Goal: Task Accomplishment & Management: Use online tool/utility

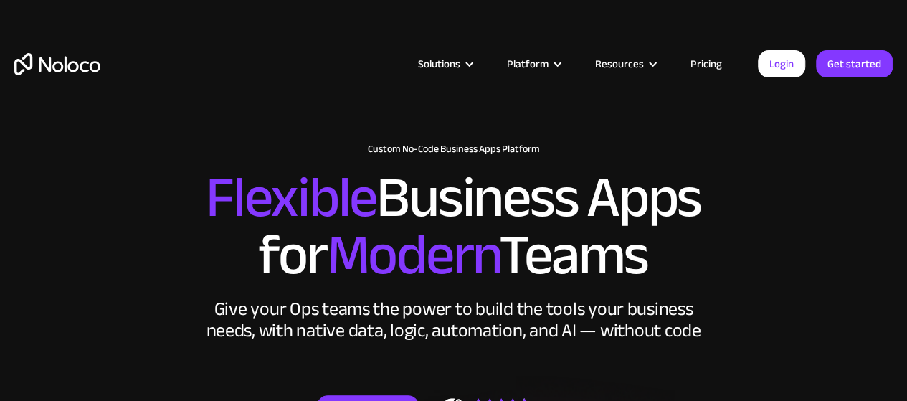
click at [708, 71] on link "Pricing" at bounding box center [706, 63] width 67 height 19
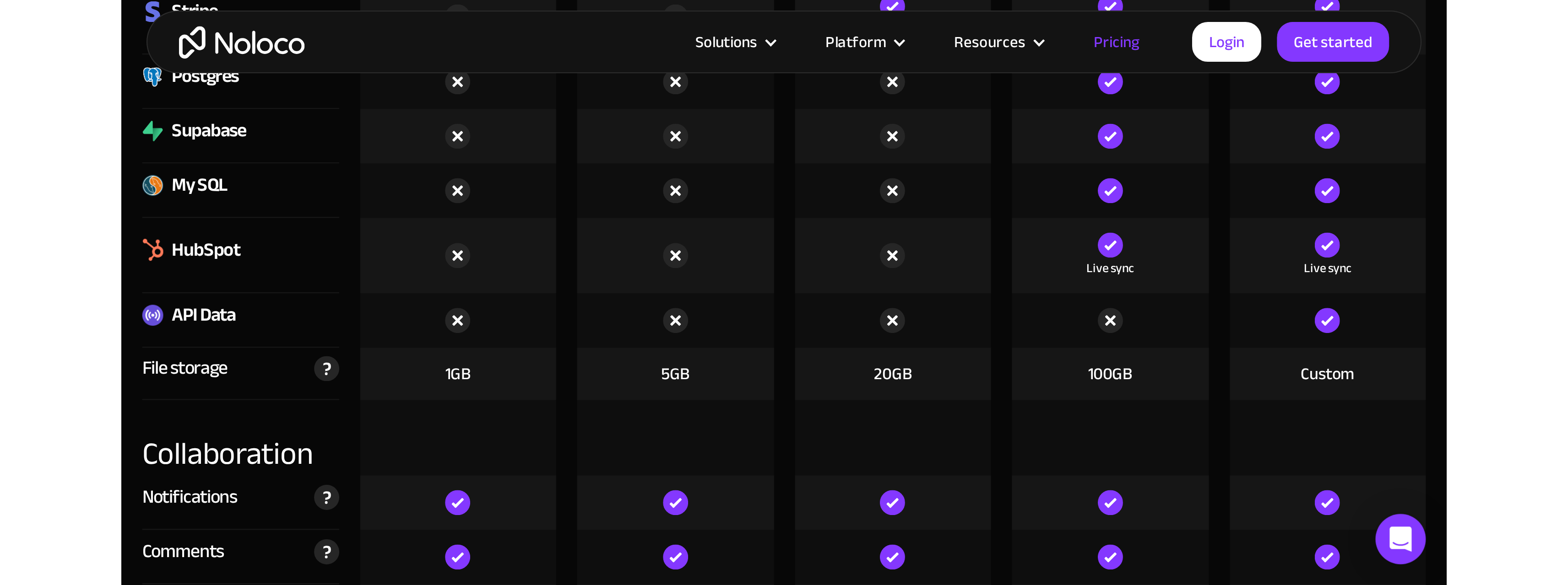
scroll to position [1372, 0]
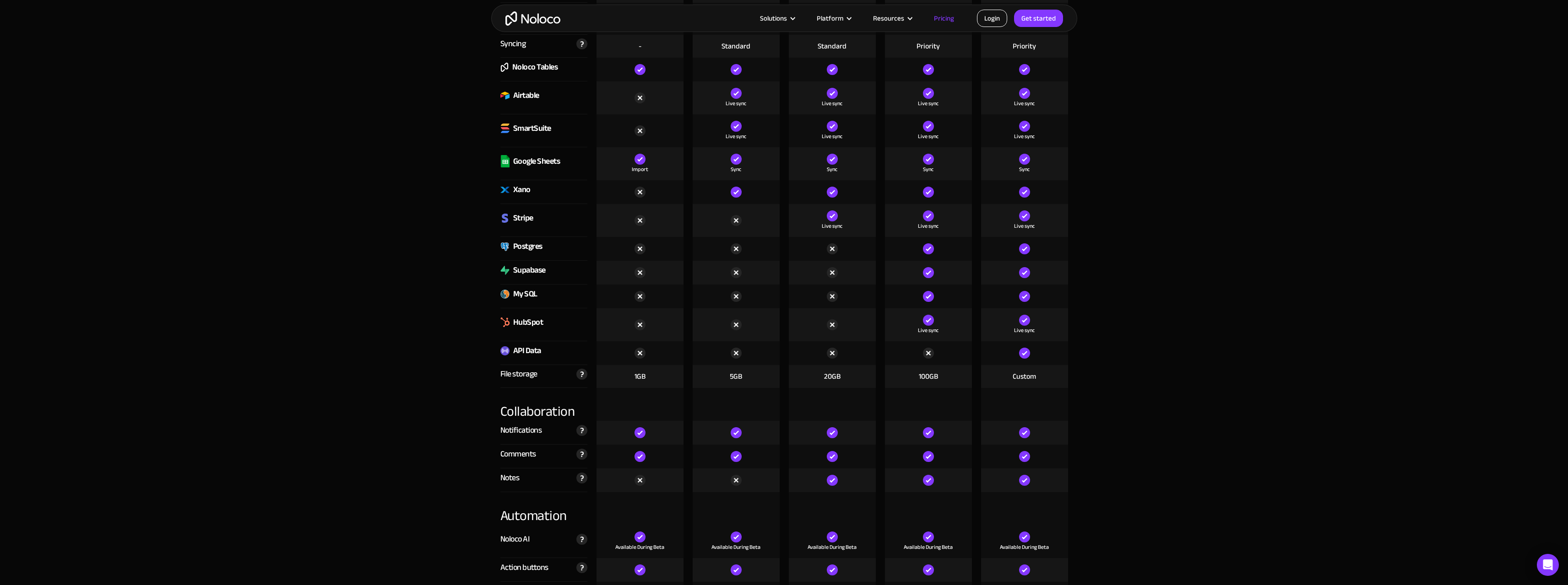
click at [578, 11] on link "Login" at bounding box center [991, 18] width 30 height 17
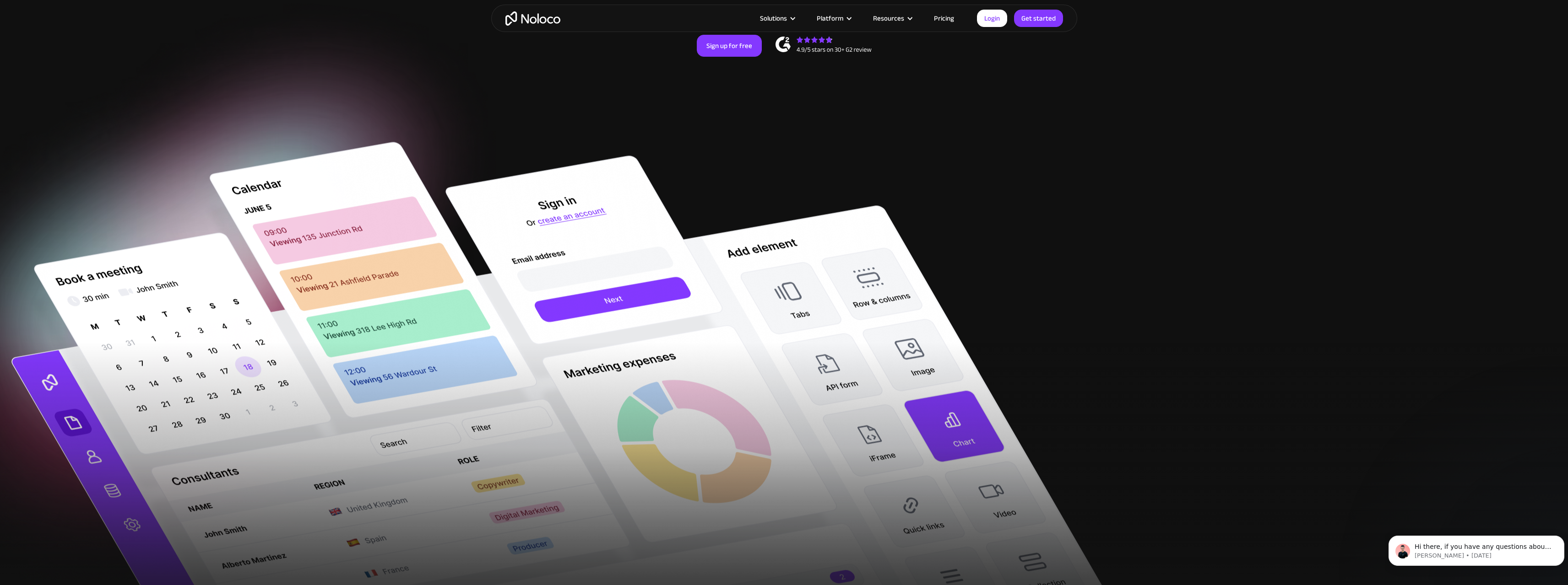
scroll to position [183, 0]
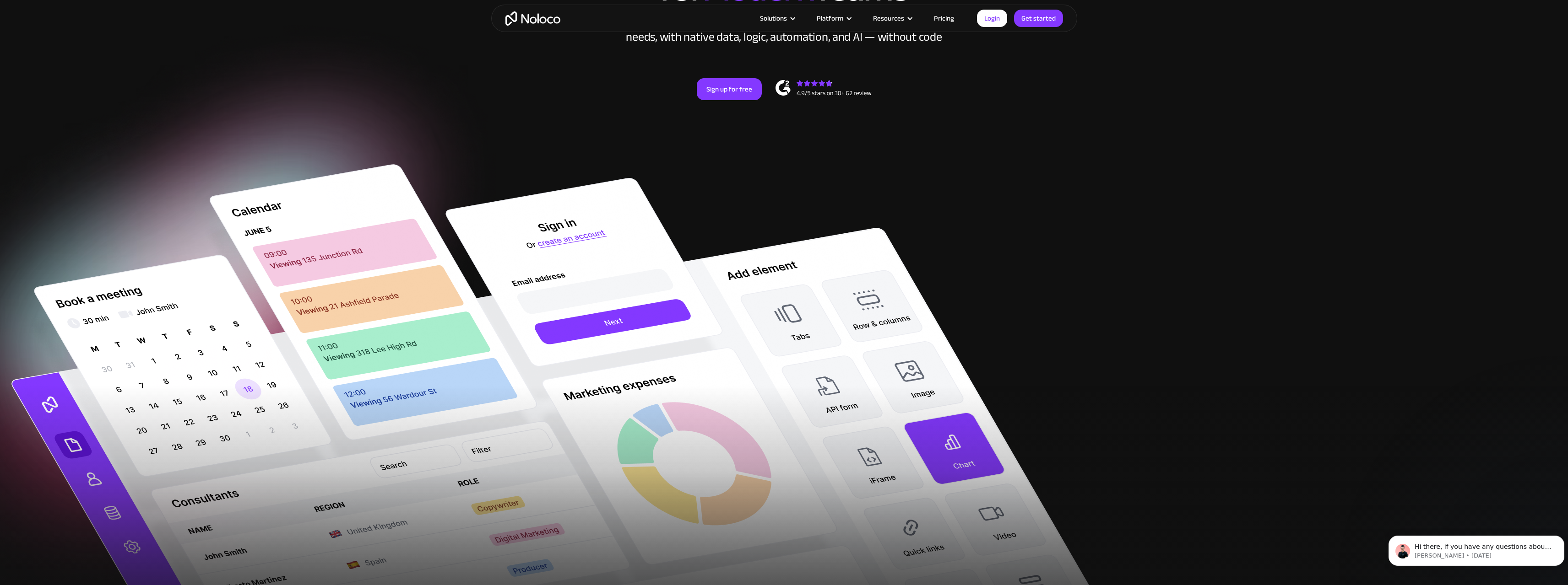
click at [954, 22] on link "Pricing" at bounding box center [944, 18] width 43 height 12
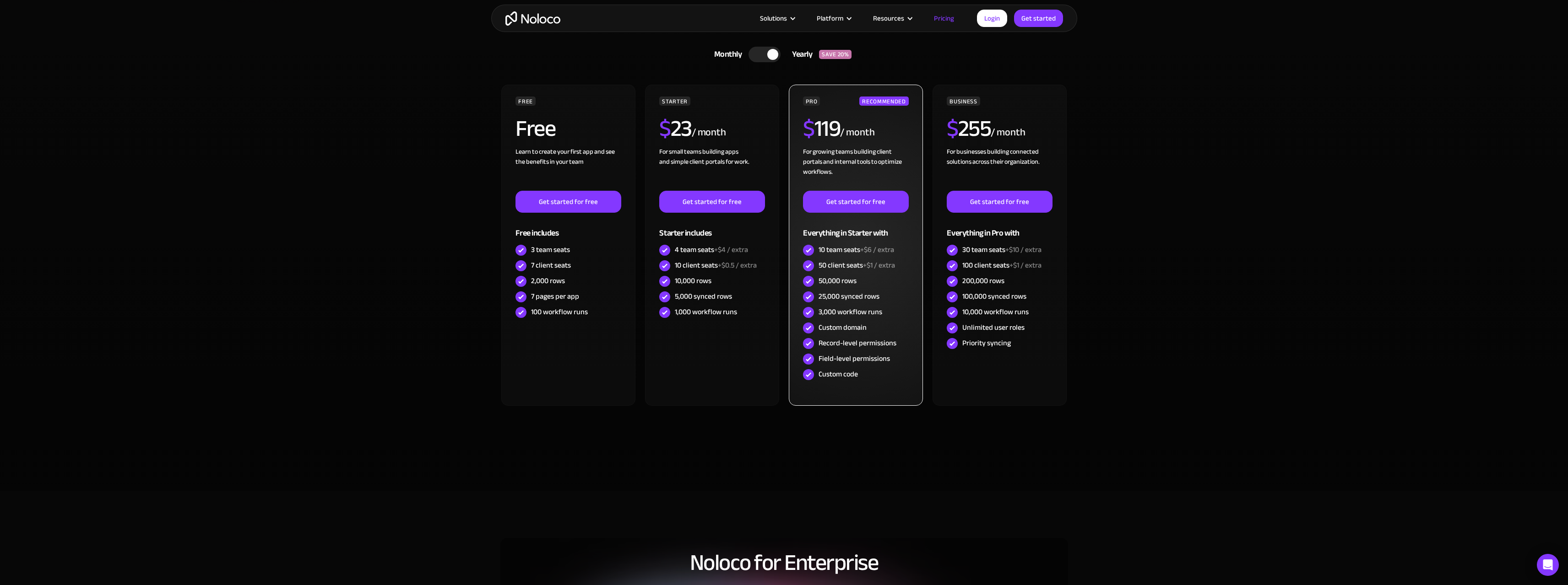
click at [855, 377] on div "Custom code" at bounding box center [838, 374] width 40 height 10
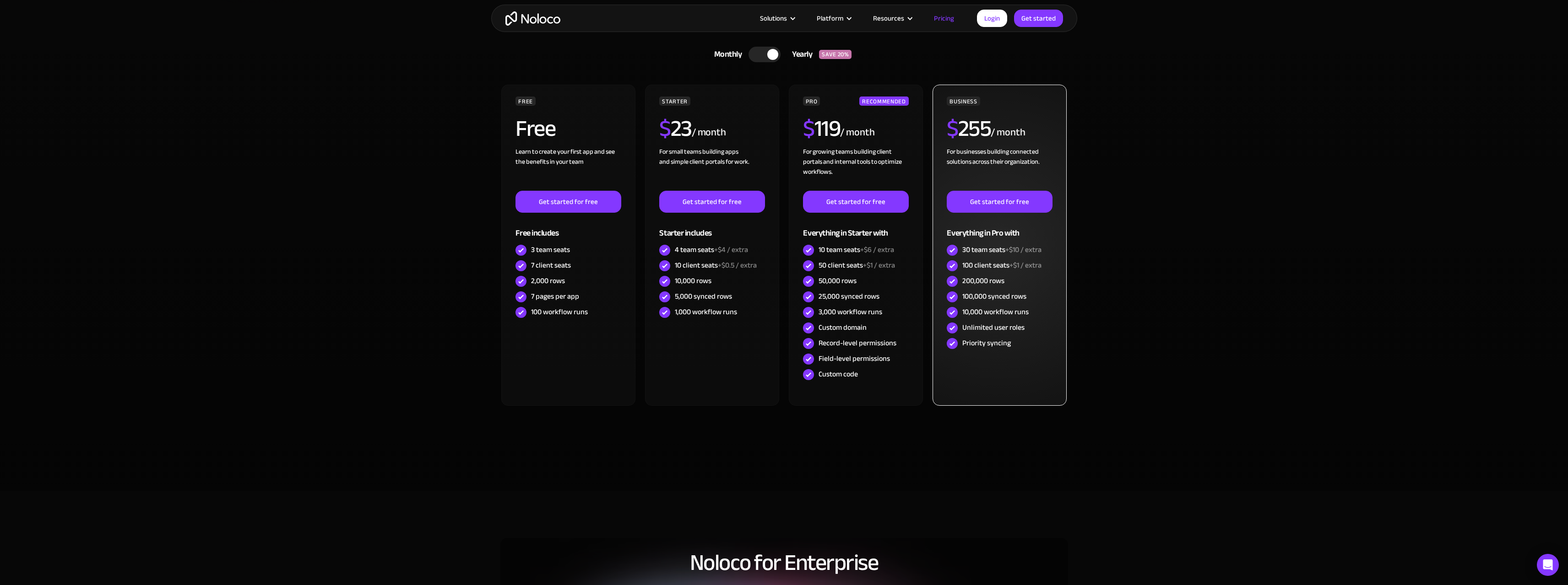
click at [969, 265] on div "100 client seats +$1 / extra" at bounding box center [1002, 265] width 79 height 10
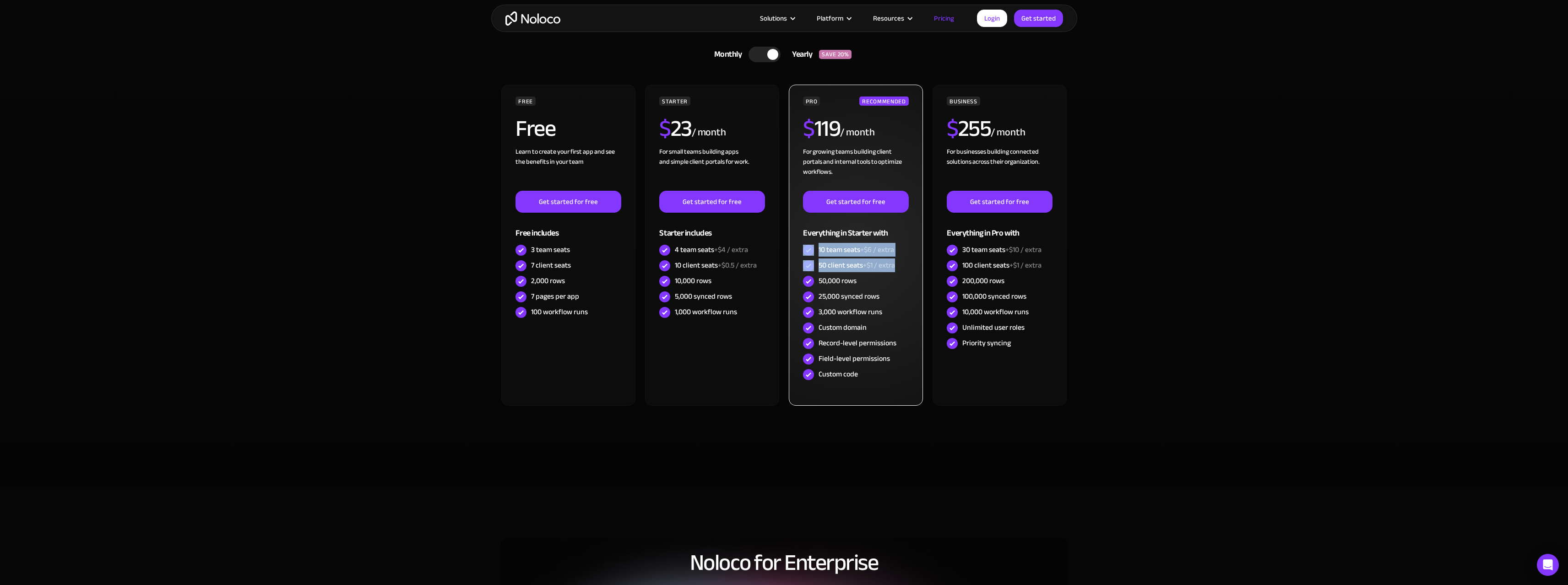
drag, startPoint x: 901, startPoint y: 269, endPoint x: 800, endPoint y: 256, distance: 101.8
click at [800, 256] on div "PRO RECOMMENDED $ 119 / month For growing teams building client portals and int…" at bounding box center [855, 245] width 133 height 321
click at [799, 249] on div "PRO RECOMMENDED $ 119 / month For growing teams building client portals and int…" at bounding box center [855, 245] width 133 height 321
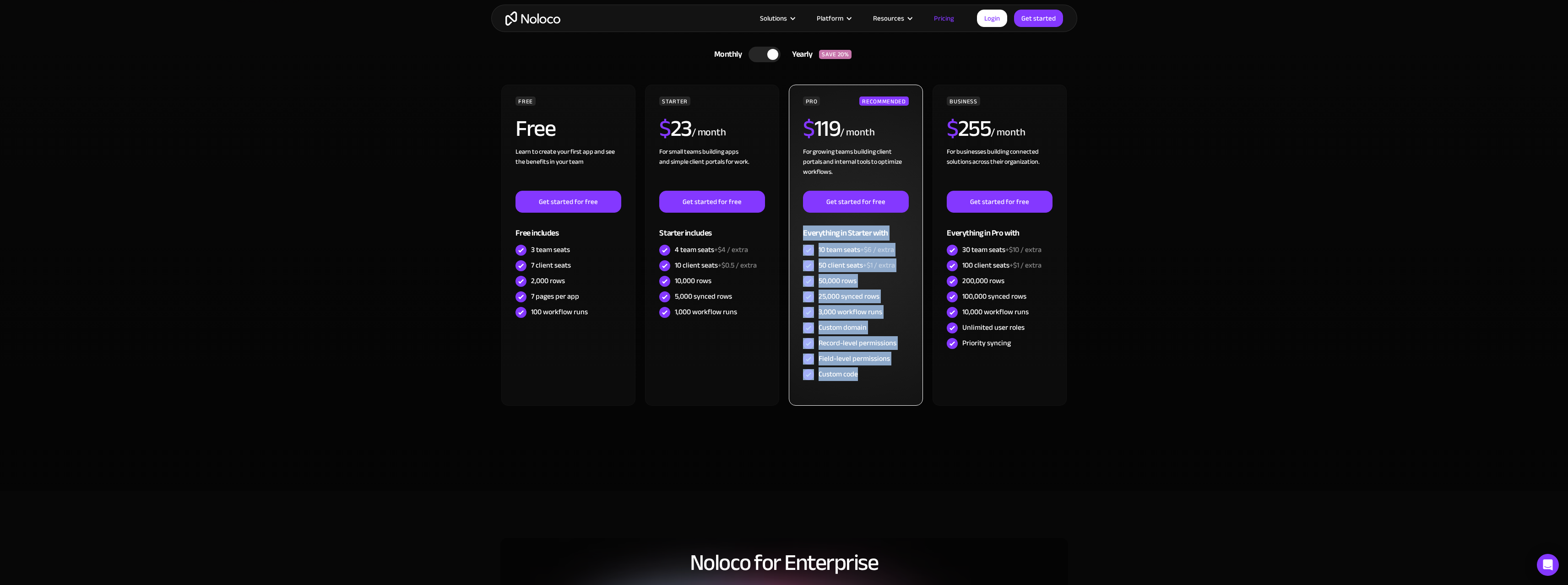
drag, startPoint x: 802, startPoint y: 226, endPoint x: 866, endPoint y: 374, distance: 161.2
click at [866, 374] on div "PRO RECOMMENDED $ 119 / month For growing teams building client portals and int…" at bounding box center [855, 245] width 133 height 321
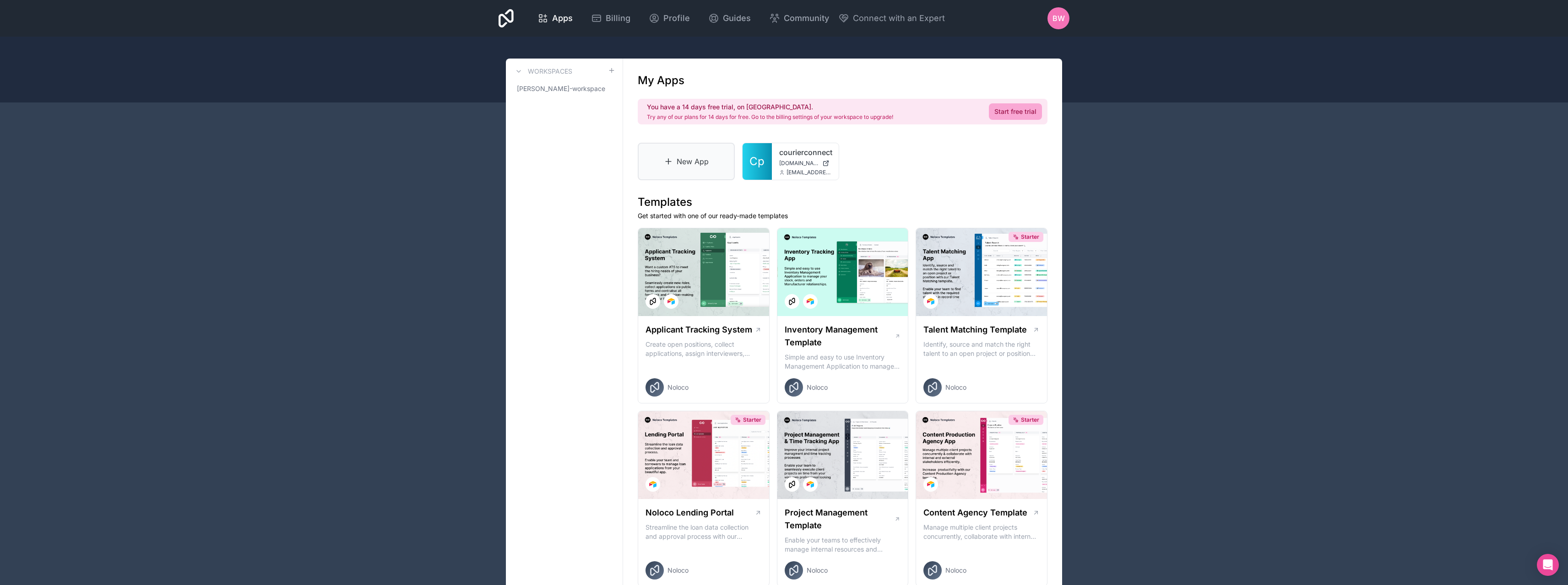
click at [684, 167] on link "New App" at bounding box center [686, 161] width 97 height 38
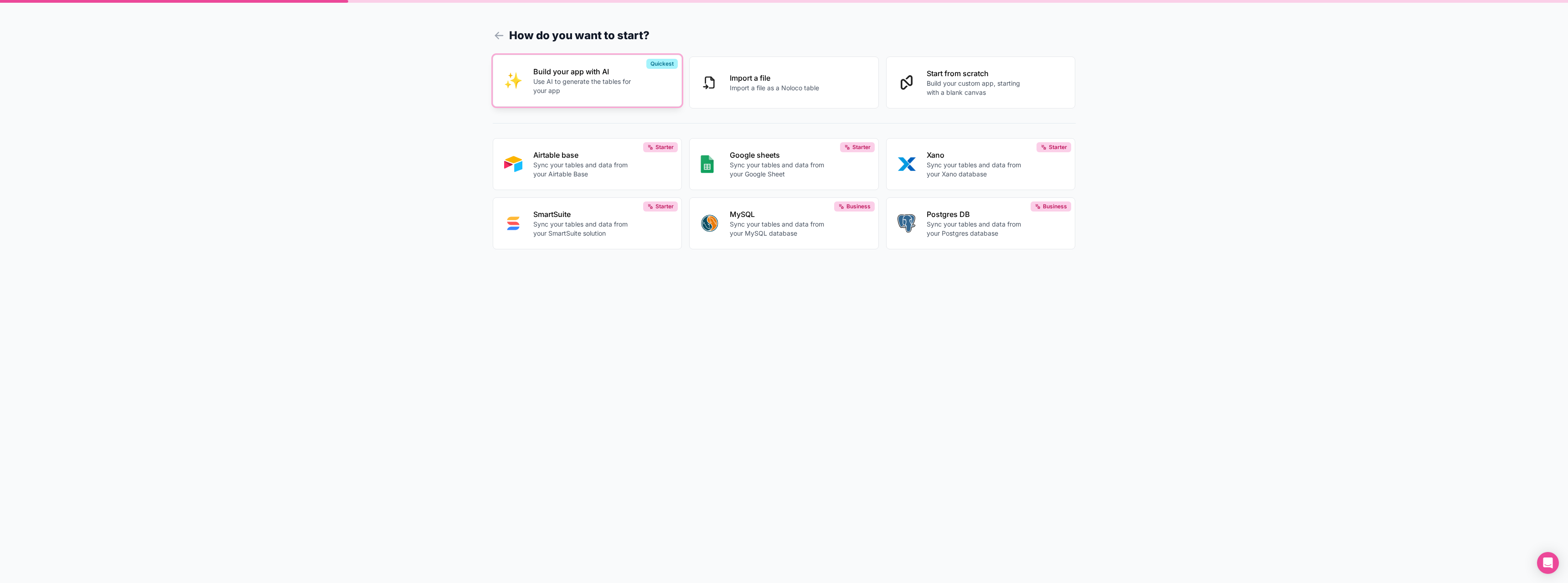
click at [634, 89] on div "Build your app with AI Use AI to generate the tables for your app" at bounding box center [602, 81] width 138 height 29
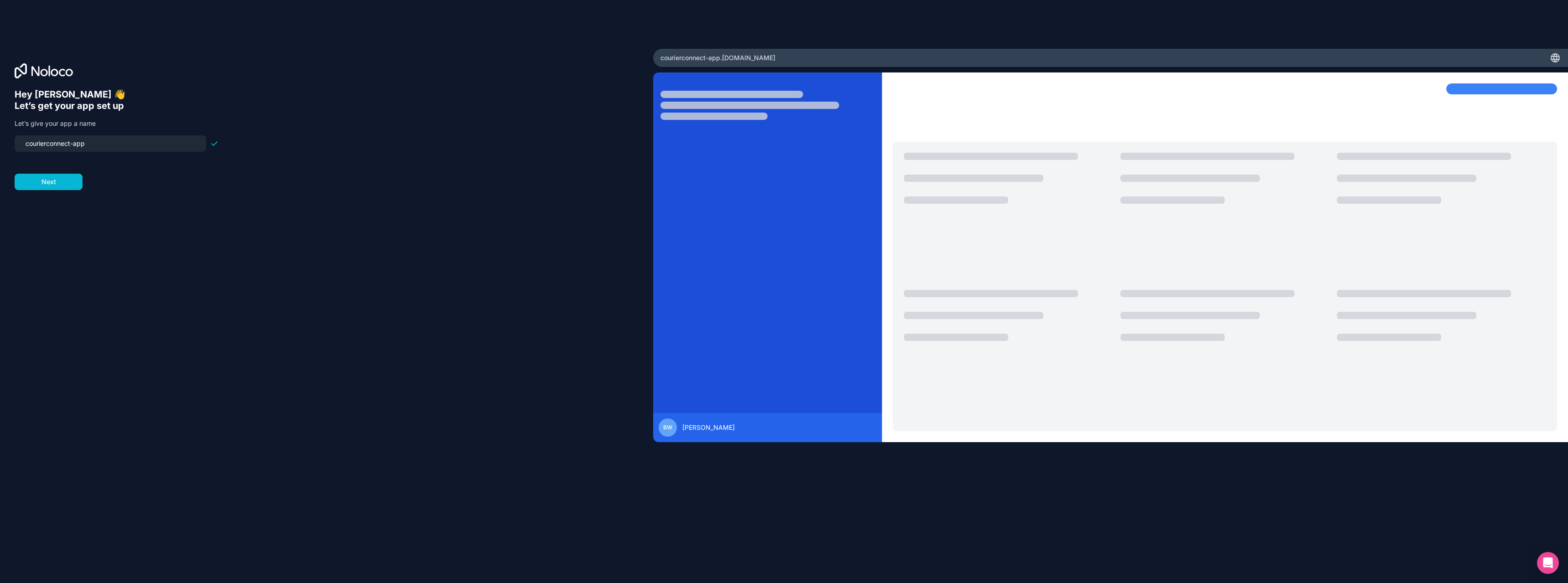
drag, startPoint x: 111, startPoint y: 146, endPoint x: 50, endPoint y: 139, distance: 61.4
click at [50, 140] on input "courierconnect-app" at bounding box center [111, 144] width 181 height 13
click at [99, 146] on input "courierconnect-app" at bounding box center [111, 144] width 181 height 13
click at [48, 188] on button "Next" at bounding box center [48, 182] width 68 height 17
click at [61, 141] on span "__________" at bounding box center [72, 138] width 36 height 11
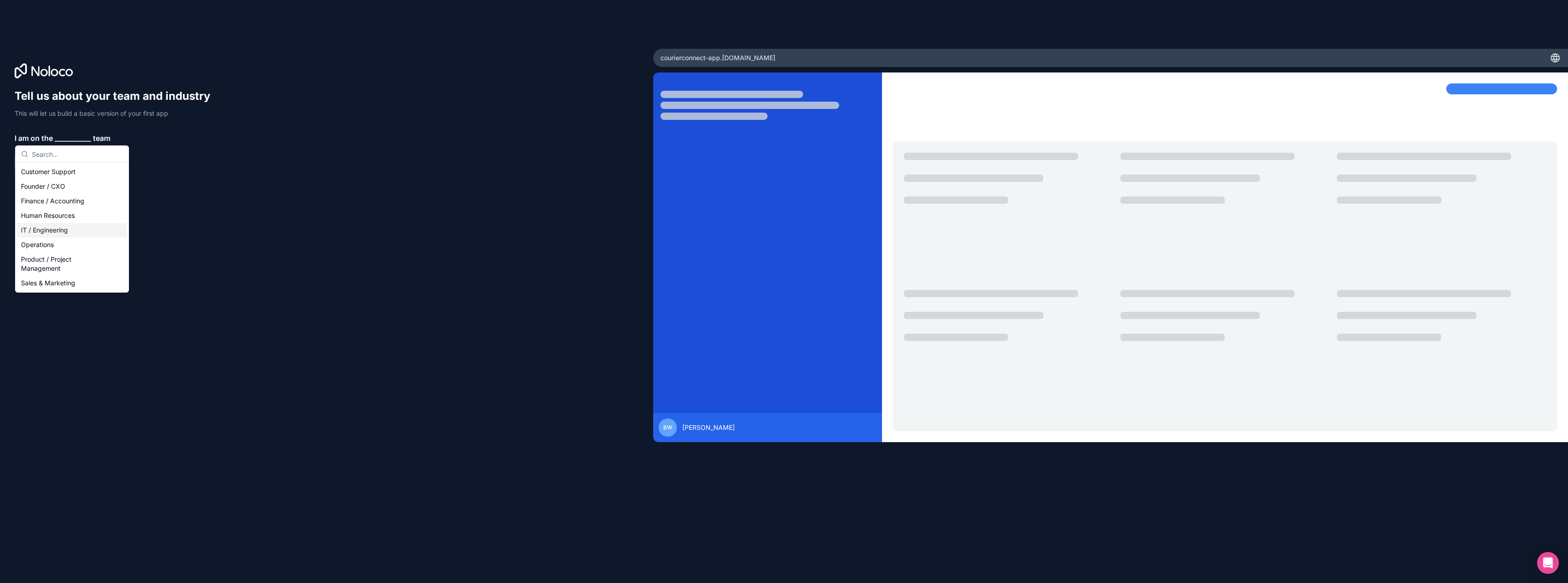
click at [60, 233] on div "IT / Engineering" at bounding box center [72, 230] width 109 height 15
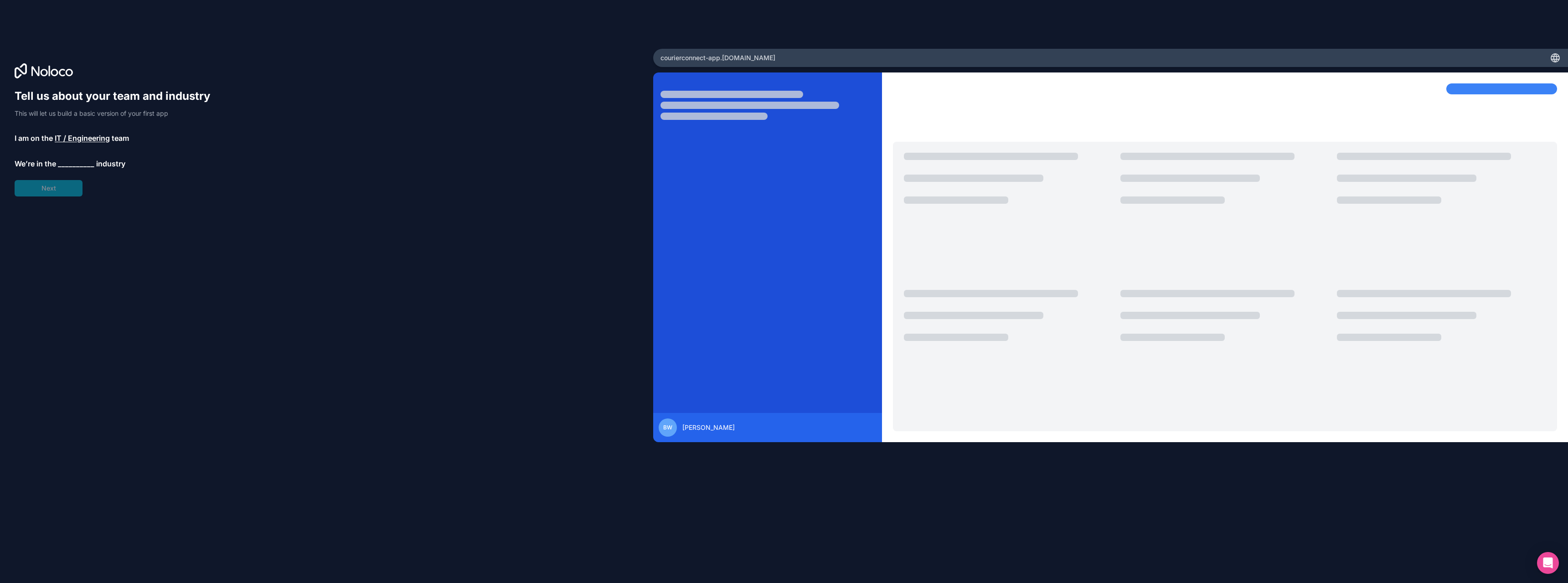
click at [64, 163] on span "__________" at bounding box center [76, 163] width 36 height 11
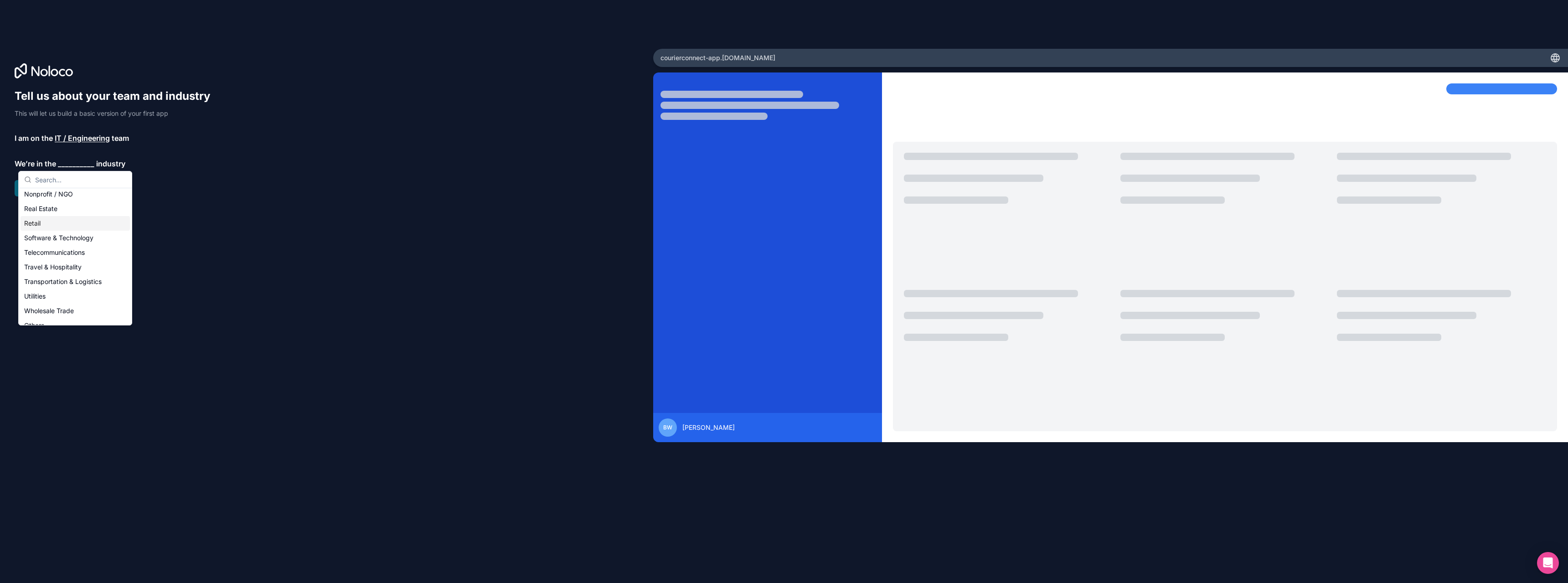
scroll to position [188, 0]
click at [93, 273] on div "Transportation & Logistics" at bounding box center [75, 272] width 109 height 15
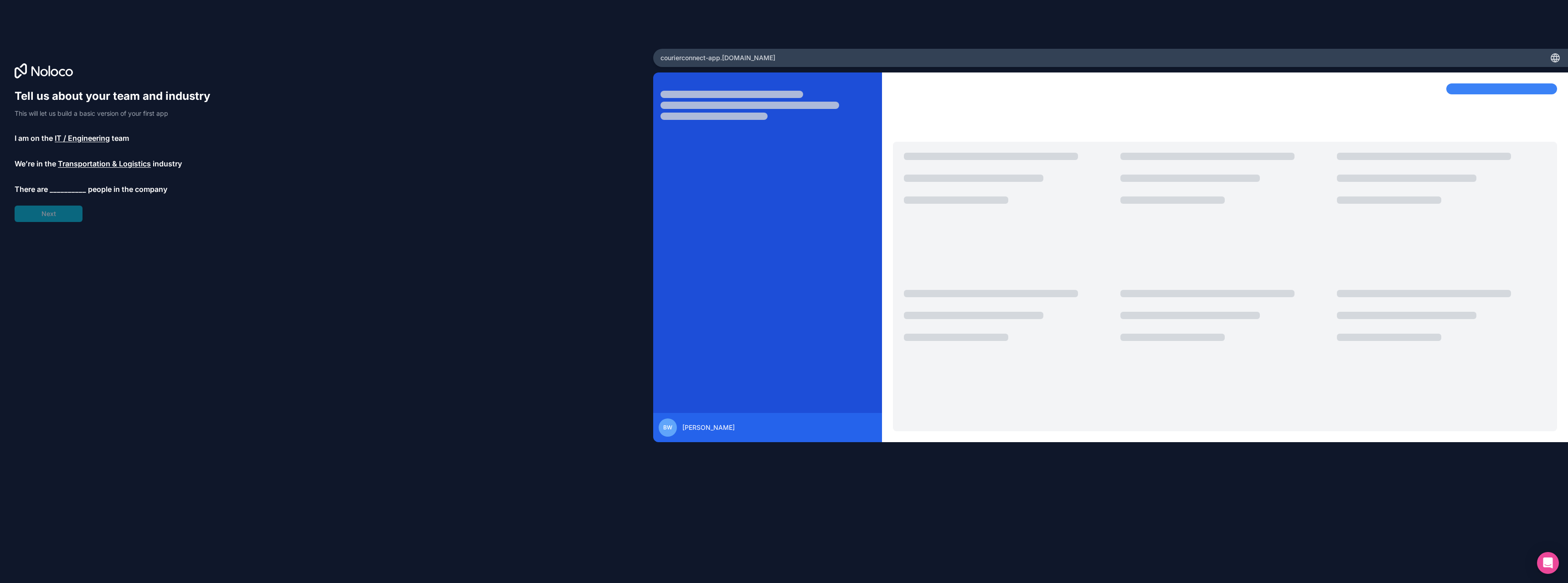
click at [67, 184] on span "__________" at bounding box center [67, 189] width 36 height 11
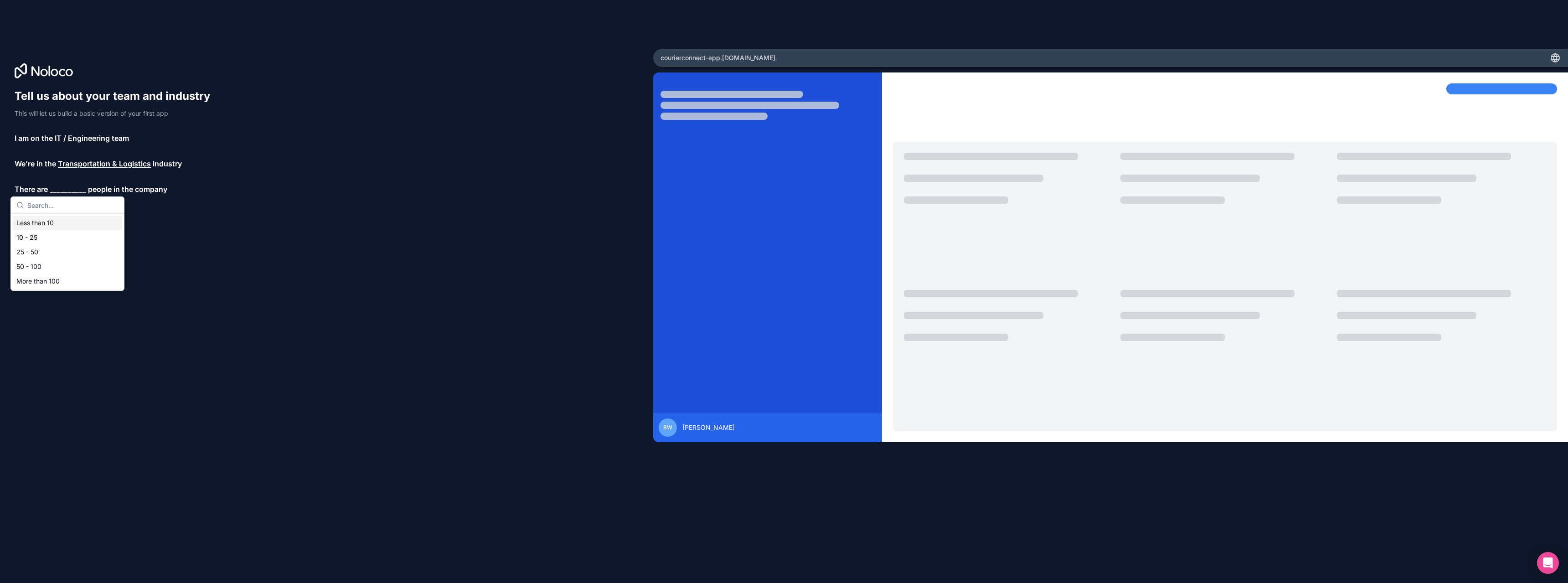
click at [69, 221] on div "Less than 10" at bounding box center [67, 223] width 109 height 15
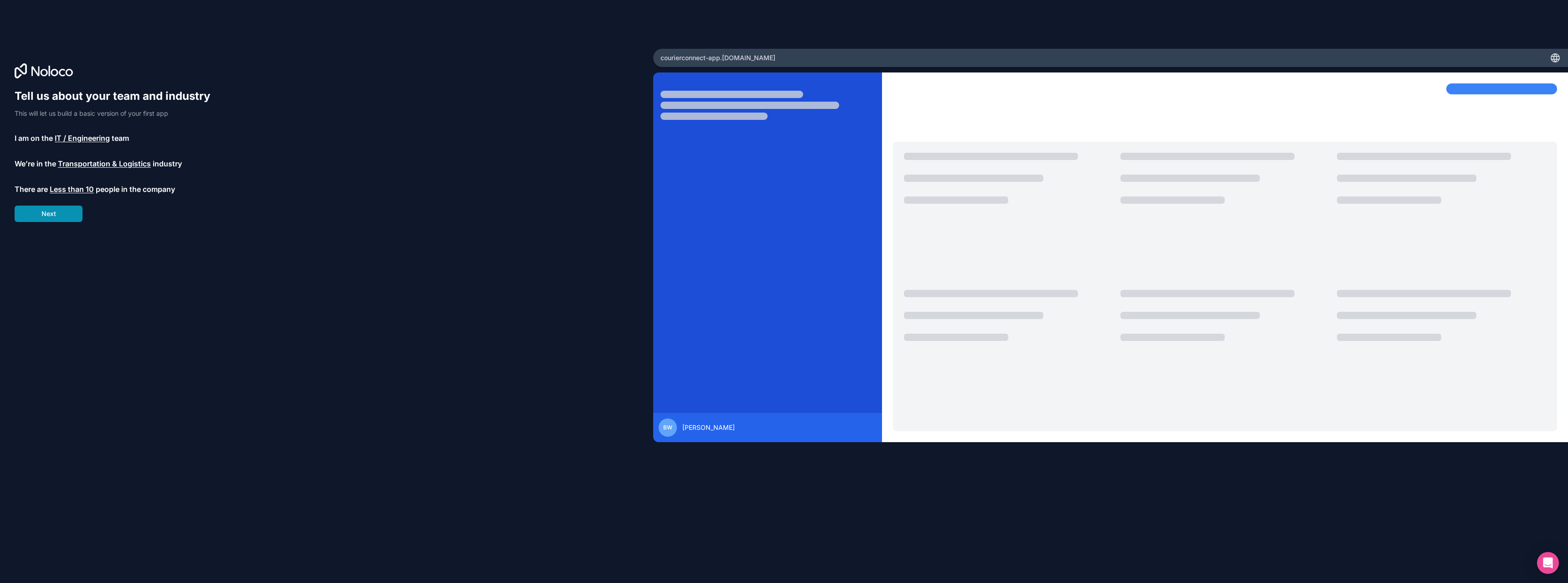
click at [62, 214] on button "Next" at bounding box center [48, 214] width 68 height 17
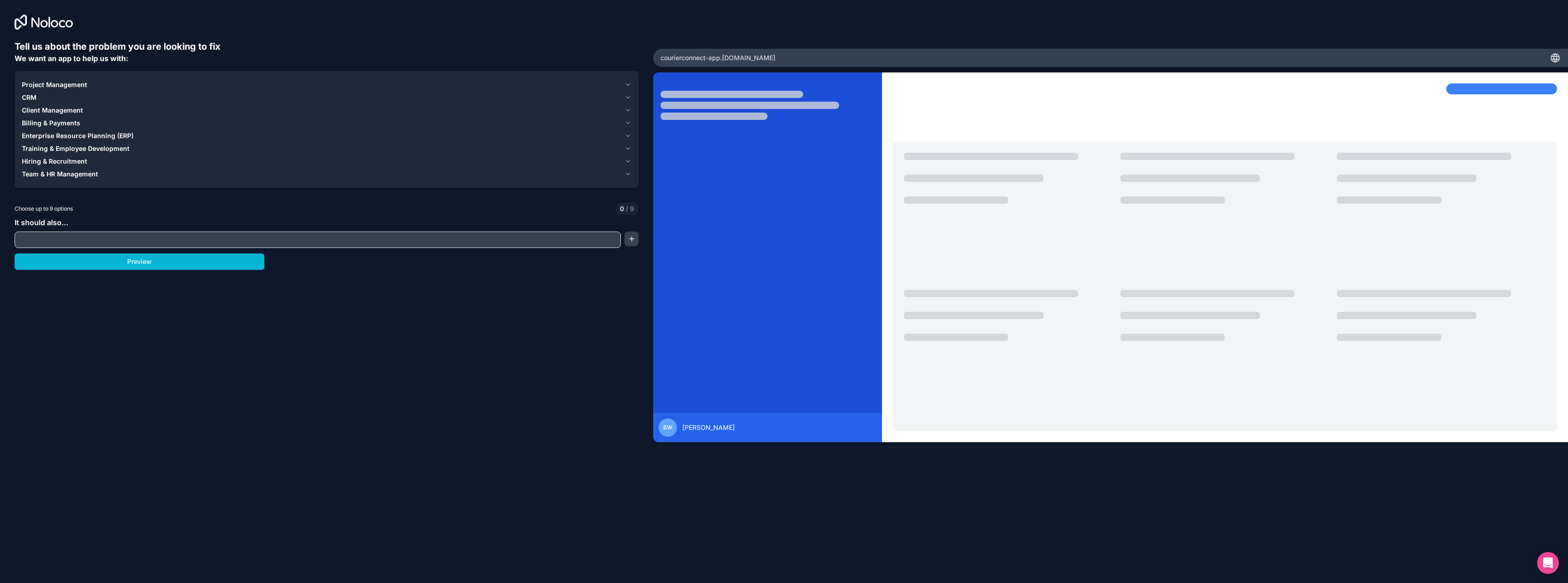
click at [43, 124] on span "Billing & Payments" at bounding box center [51, 123] width 58 height 9
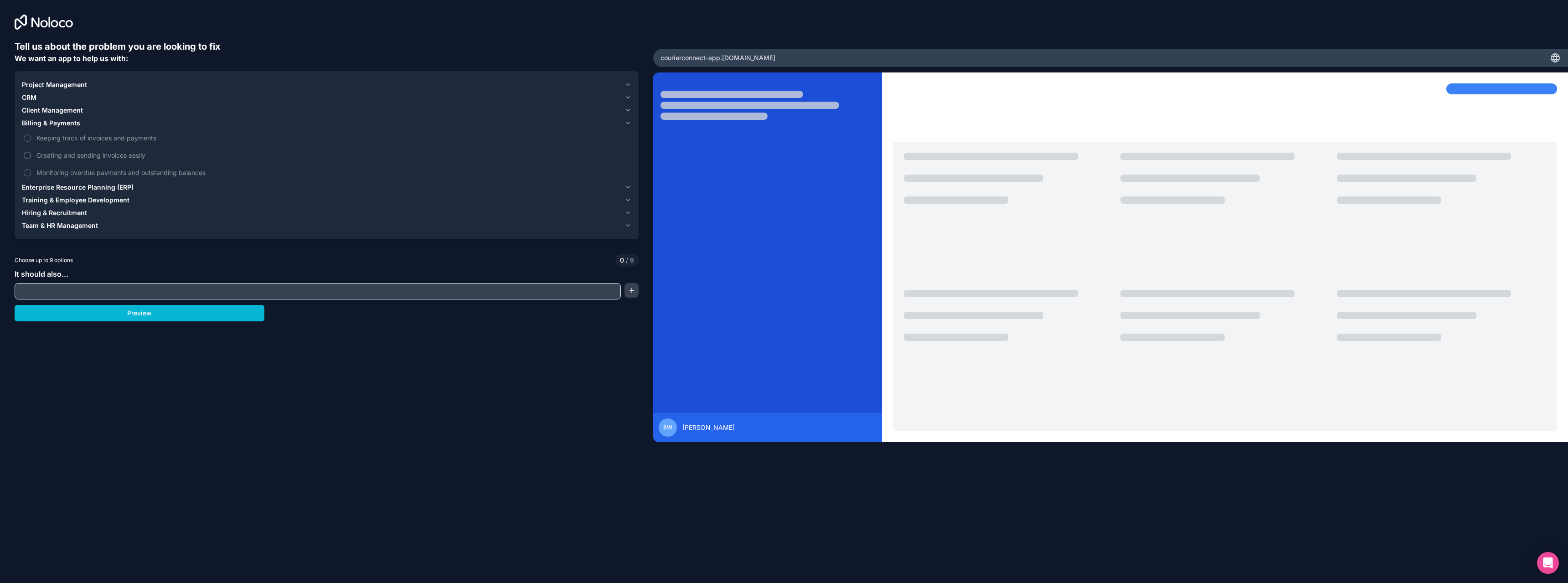
drag, startPoint x: 55, startPoint y: 141, endPoint x: 67, endPoint y: 148, distance: 13.9
click at [57, 141] on span "Keeping track of invoices and payments" at bounding box center [332, 137] width 593 height 10
click at [51, 121] on span "Billing & Payments" at bounding box center [51, 123] width 58 height 9
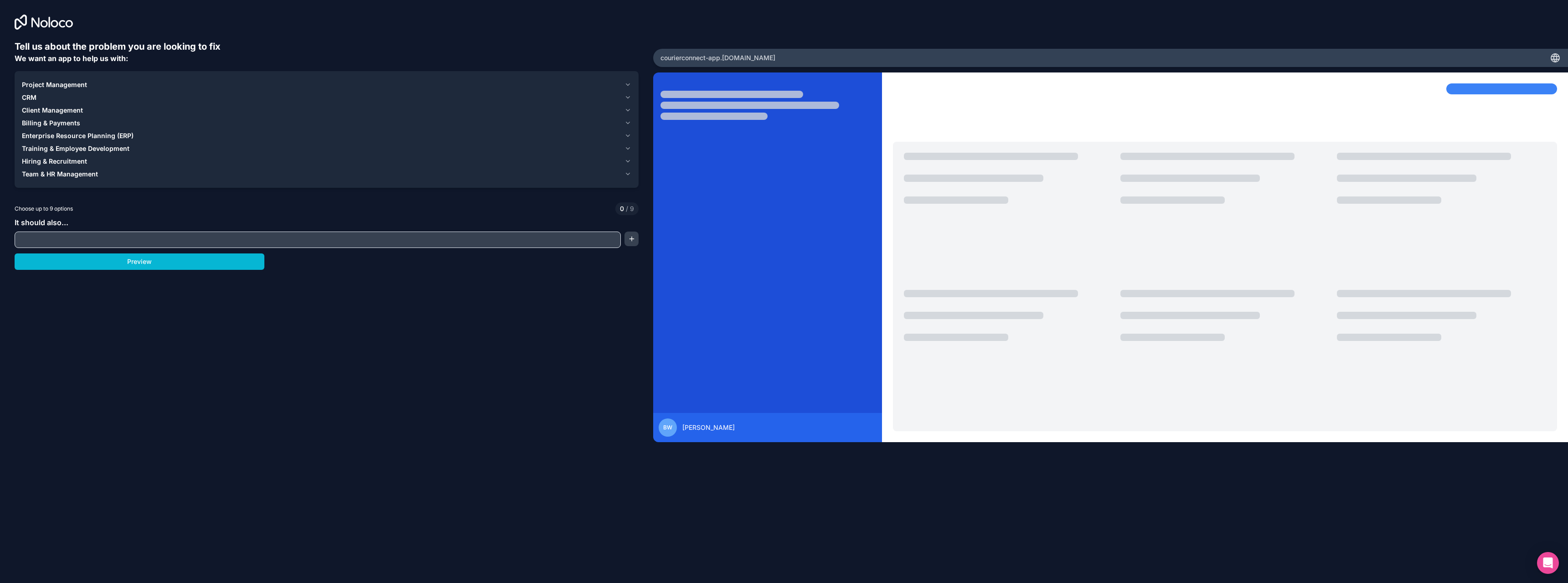
click at [46, 109] on span "Client Management" at bounding box center [52, 110] width 61 height 9
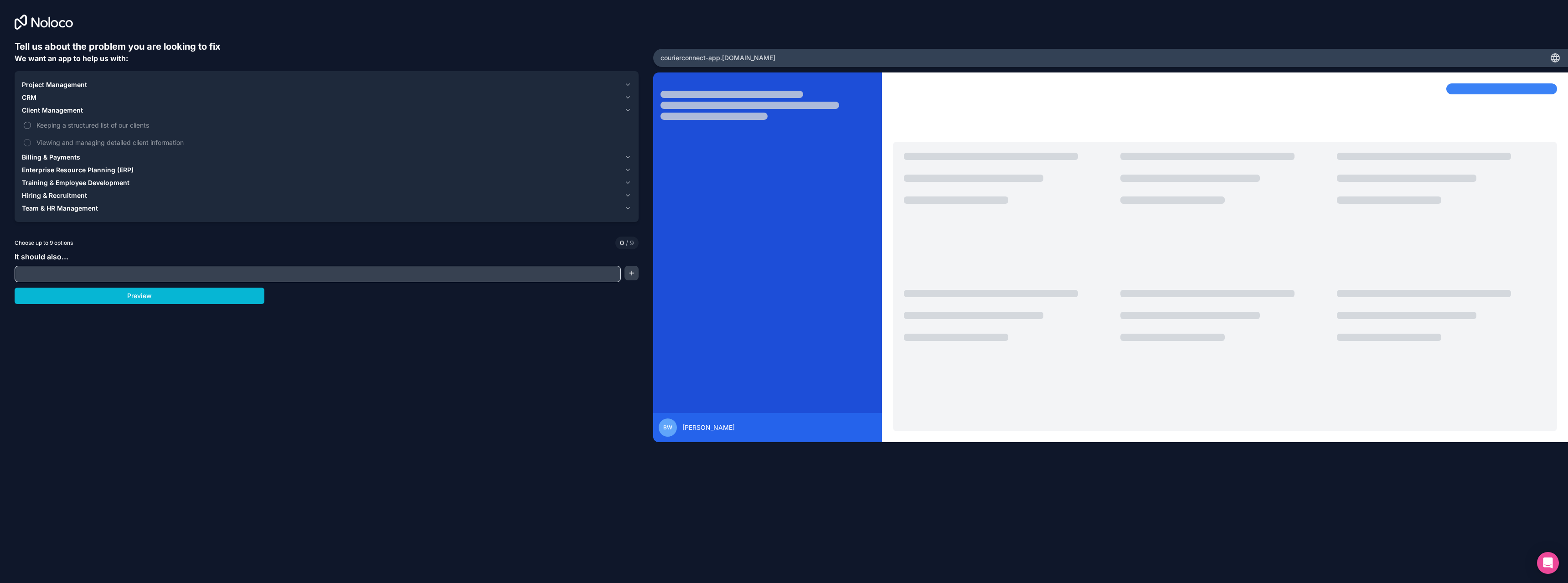
click at [27, 122] on button "Keeping a structured list of our clients" at bounding box center [27, 125] width 7 height 7
click at [28, 142] on button "Viewing and managing detailed client information" at bounding box center [27, 142] width 7 height 7
click at [46, 158] on span "Billing & Payments" at bounding box center [51, 157] width 58 height 9
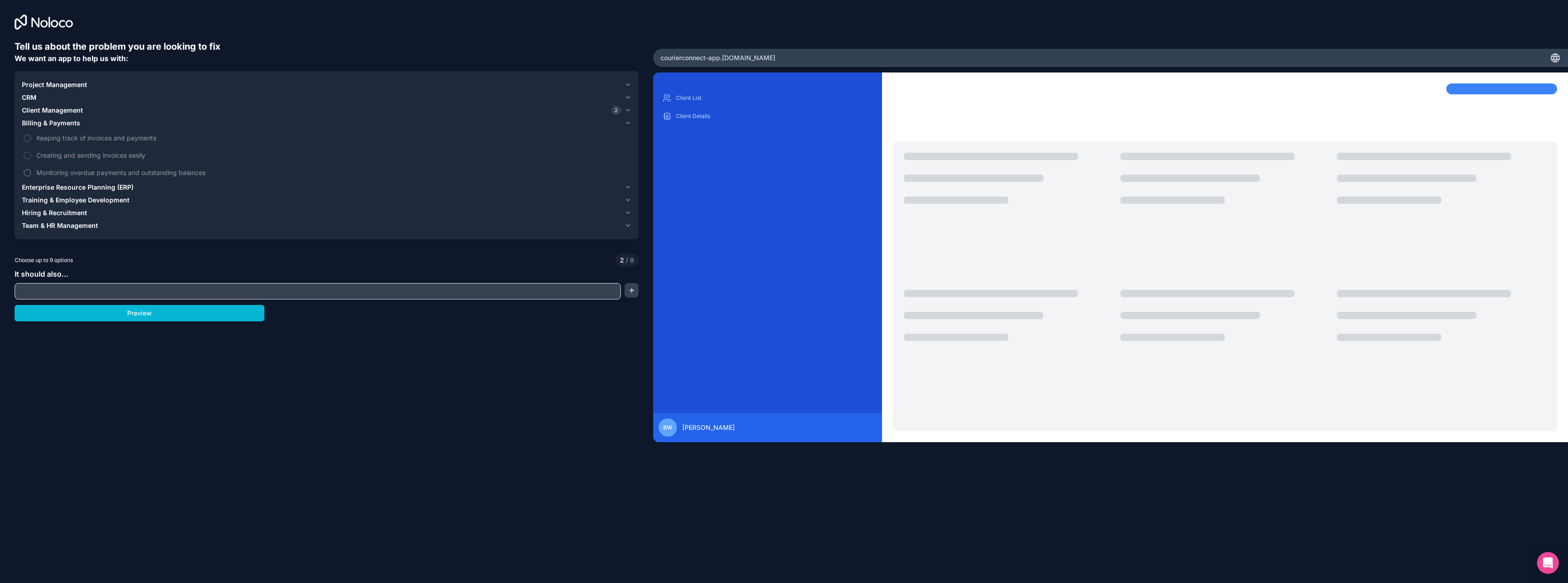
click at [34, 172] on label "Monitoring overdue payments and outstanding balances" at bounding box center [326, 172] width 610 height 17
click at [31, 172] on button "Monitoring overdue payments and outstanding balances" at bounding box center [27, 172] width 7 height 7
click at [36, 157] on label "Creating and sending invoices easily" at bounding box center [326, 155] width 610 height 17
click at [31, 157] on button "Creating and sending invoices easily" at bounding box center [27, 155] width 7 height 7
click at [34, 142] on label "Keeping track of invoices and payments" at bounding box center [326, 138] width 610 height 17
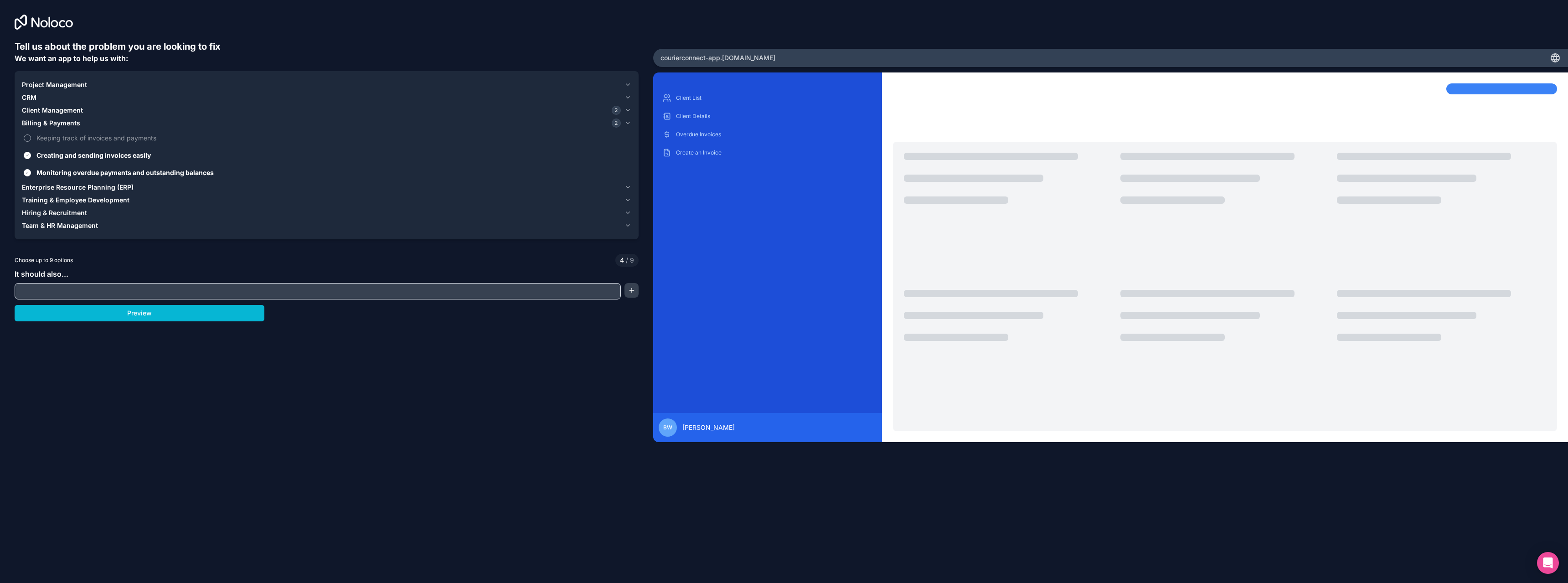
click at [31, 142] on button "Keeping track of invoices and payments" at bounding box center [27, 138] width 7 height 7
click at [41, 186] on span "Enterprise Resource Planning (ERP)" at bounding box center [78, 188] width 112 height 9
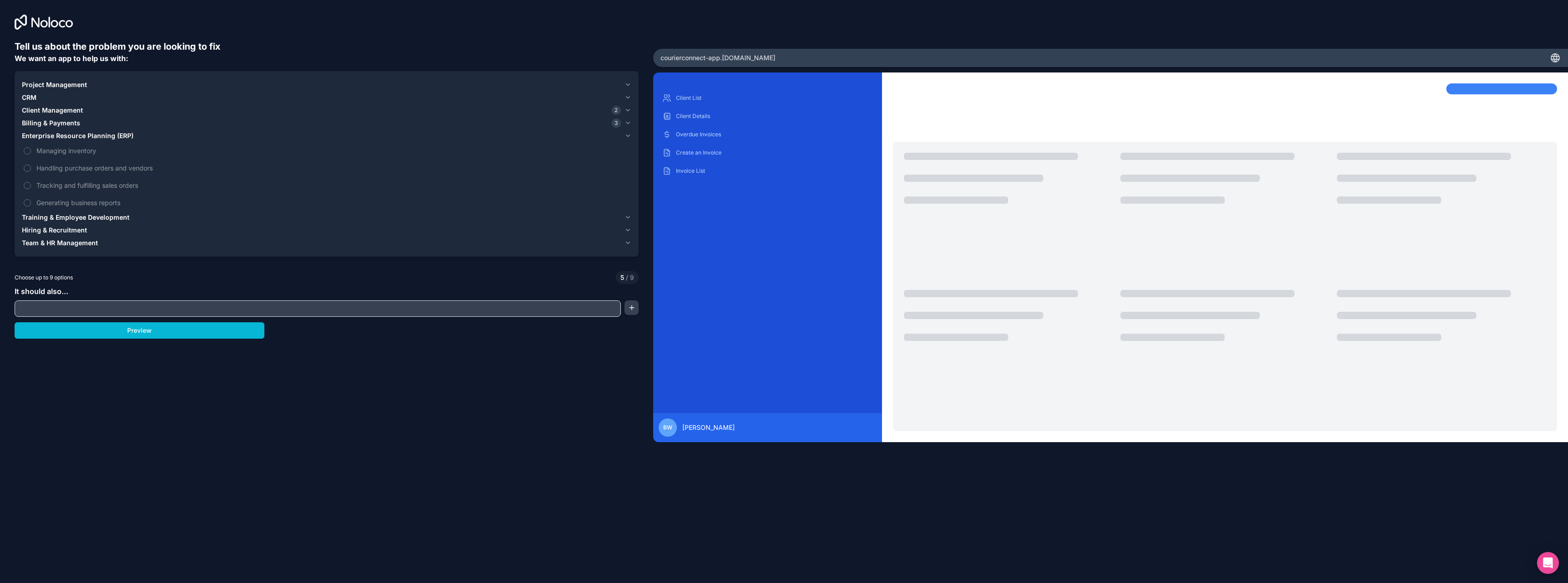
click at [60, 215] on span "Training & Employee Development" at bounding box center [75, 217] width 107 height 9
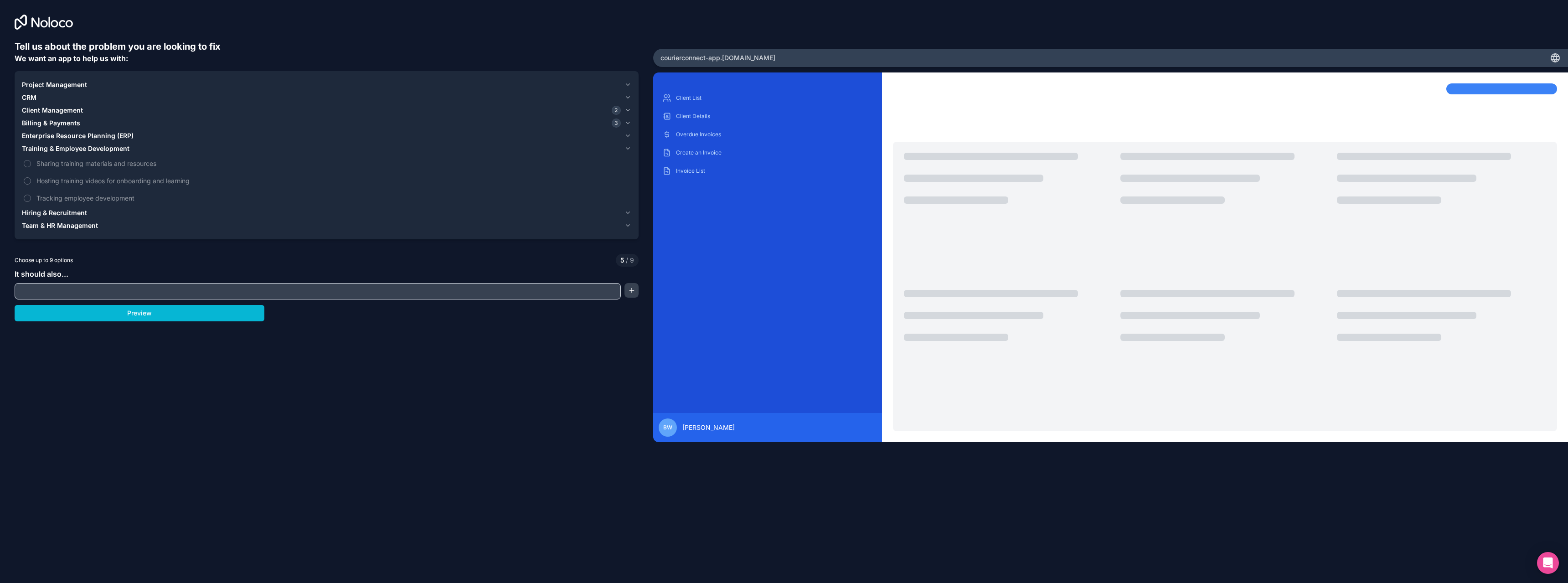
click at [60, 135] on span "Enterprise Resource Planning (ERP)" at bounding box center [78, 136] width 112 height 9
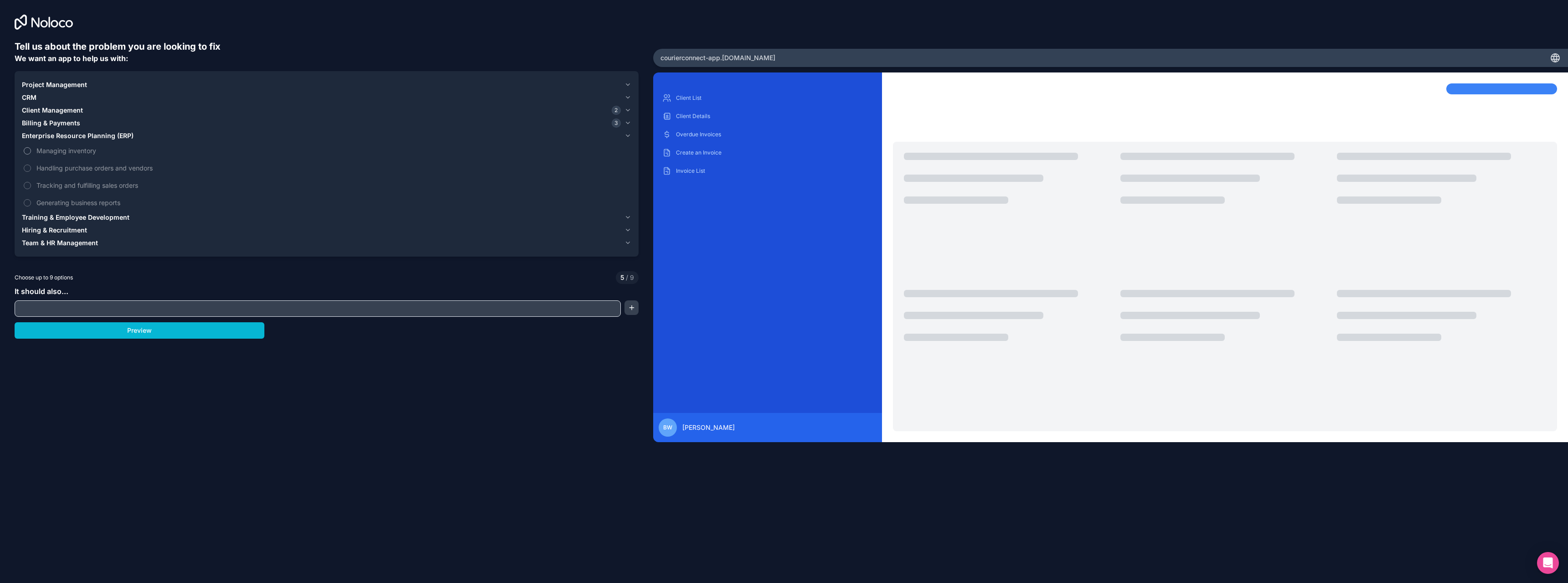
click at [64, 152] on span "Managing inventory" at bounding box center [332, 150] width 593 height 10
click at [31, 152] on button "Managing inventory" at bounding box center [27, 151] width 7 height 7
click at [67, 152] on span "Managing inventory" at bounding box center [332, 150] width 593 height 10
click at [31, 152] on button "Managing inventory" at bounding box center [27, 151] width 7 height 7
click at [69, 167] on span "Handling purchase orders and vendors" at bounding box center [332, 168] width 593 height 10
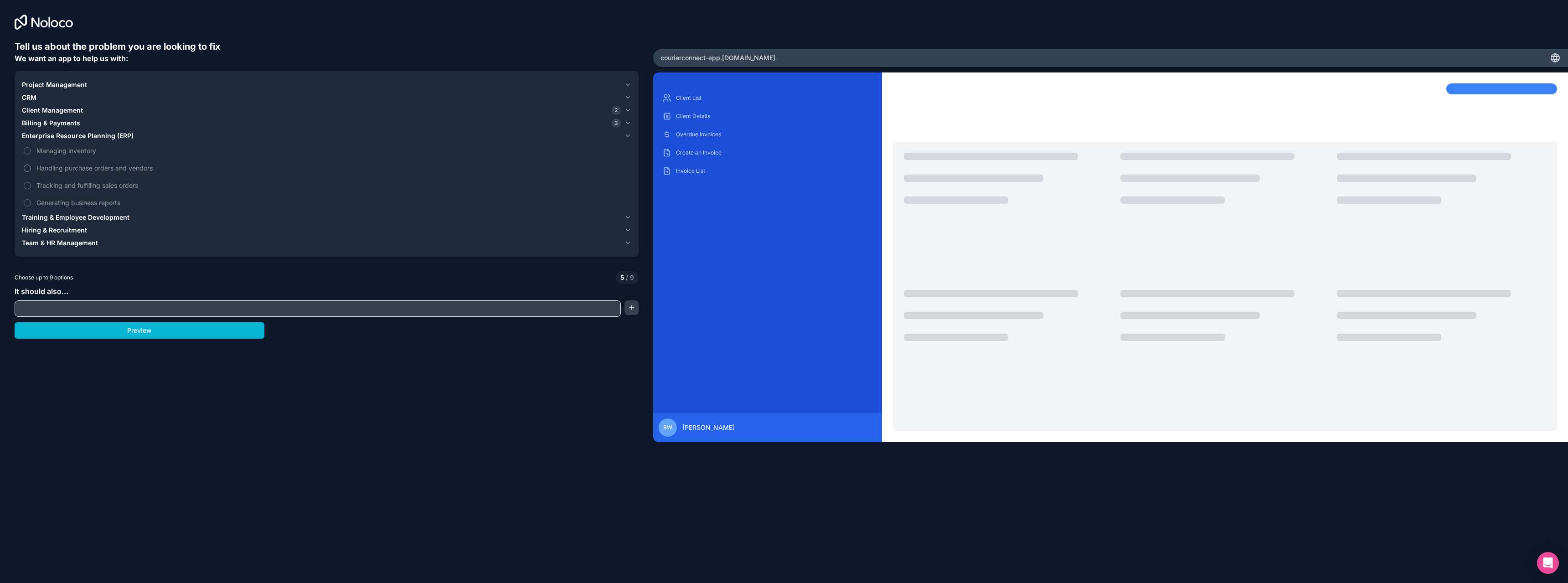
click at [31, 167] on button "Handling purchase orders and vendors" at bounding box center [27, 168] width 7 height 7
click at [76, 185] on span "Tracking and fulfilling sales orders" at bounding box center [332, 185] width 593 height 10
click at [31, 185] on button "Tracking and fulfilling sales orders" at bounding box center [27, 185] width 7 height 7
click at [70, 204] on span "Generating business reports" at bounding box center [332, 202] width 593 height 10
click at [67, 217] on span "Training & Employee Development" at bounding box center [75, 217] width 107 height 9
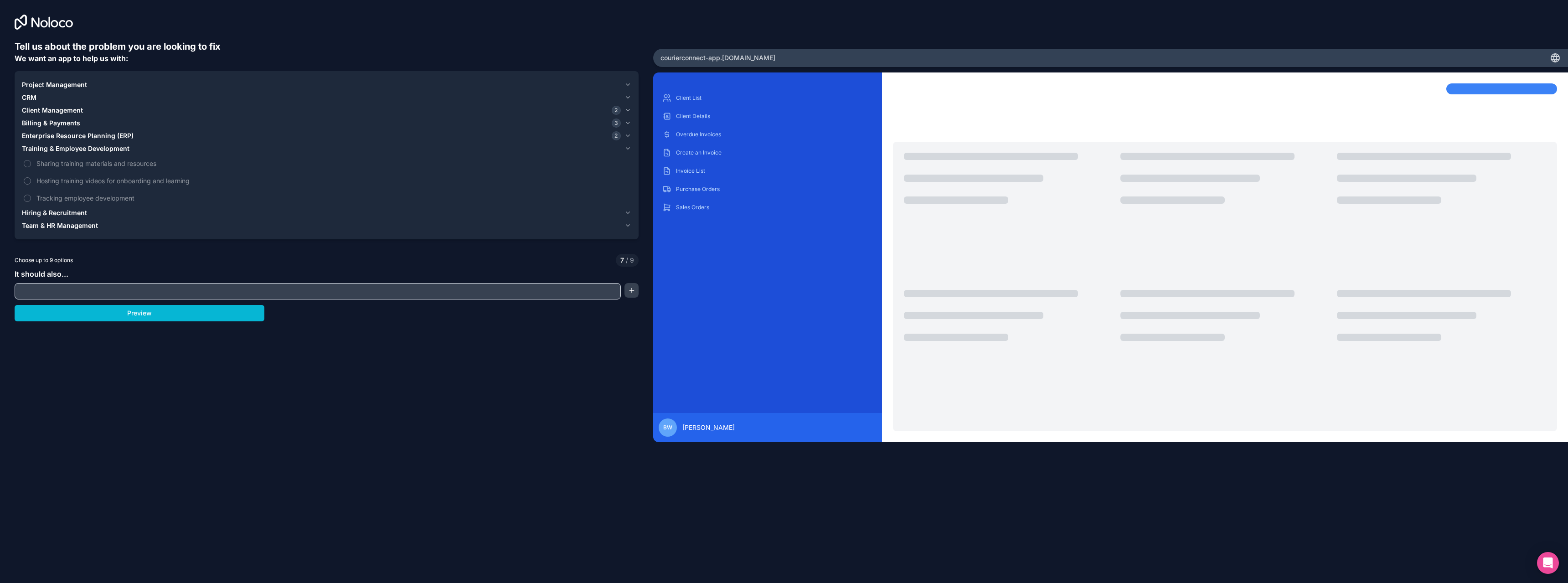
click at [67, 217] on span "Hiring & Recruitment" at bounding box center [54, 213] width 65 height 9
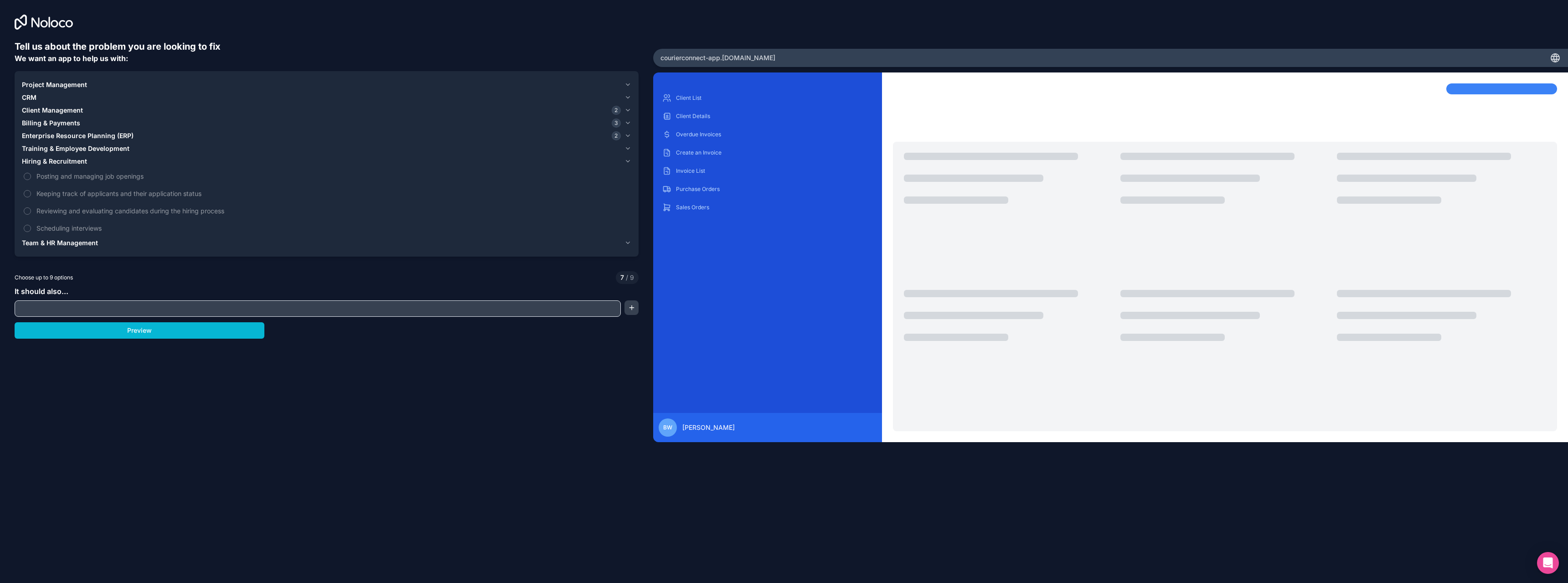
click at [60, 149] on span "Training & Employee Development" at bounding box center [75, 149] width 107 height 9
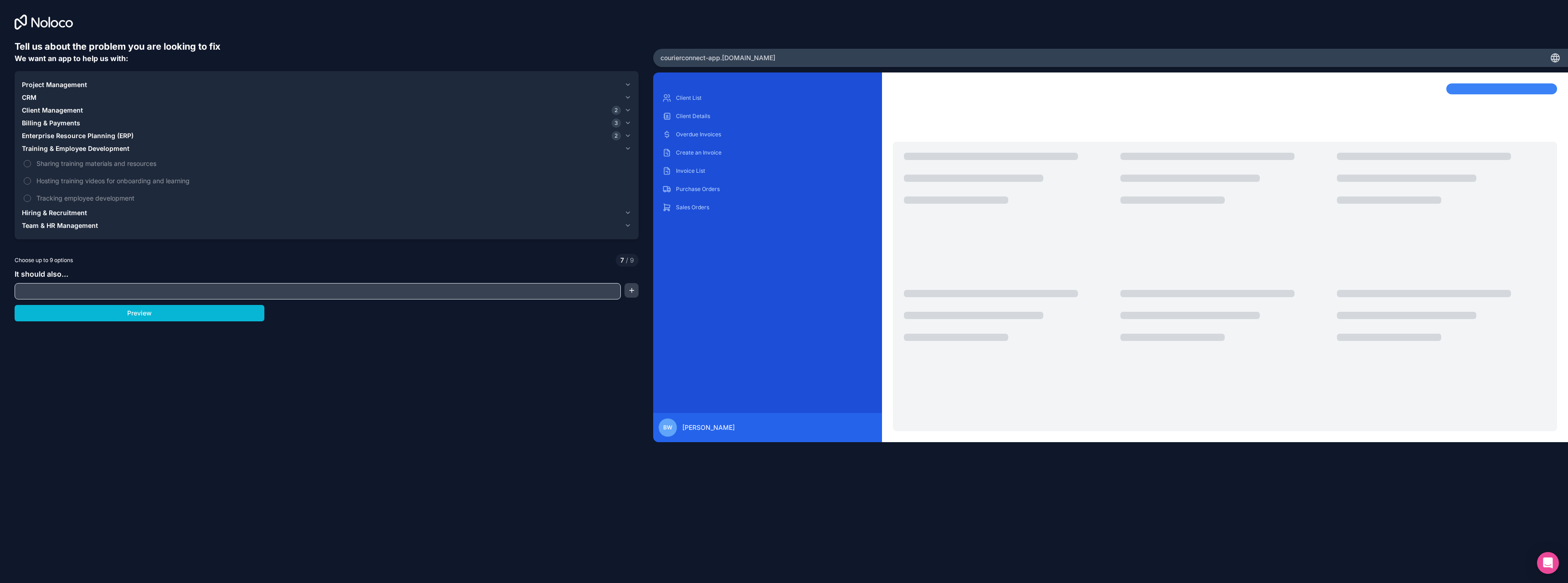
click at [70, 223] on span "Team & HR Management" at bounding box center [60, 226] width 76 height 9
click at [73, 298] on input "text" at bounding box center [318, 291] width 601 height 13
type input "o"
type input "d"
type input "drivers"
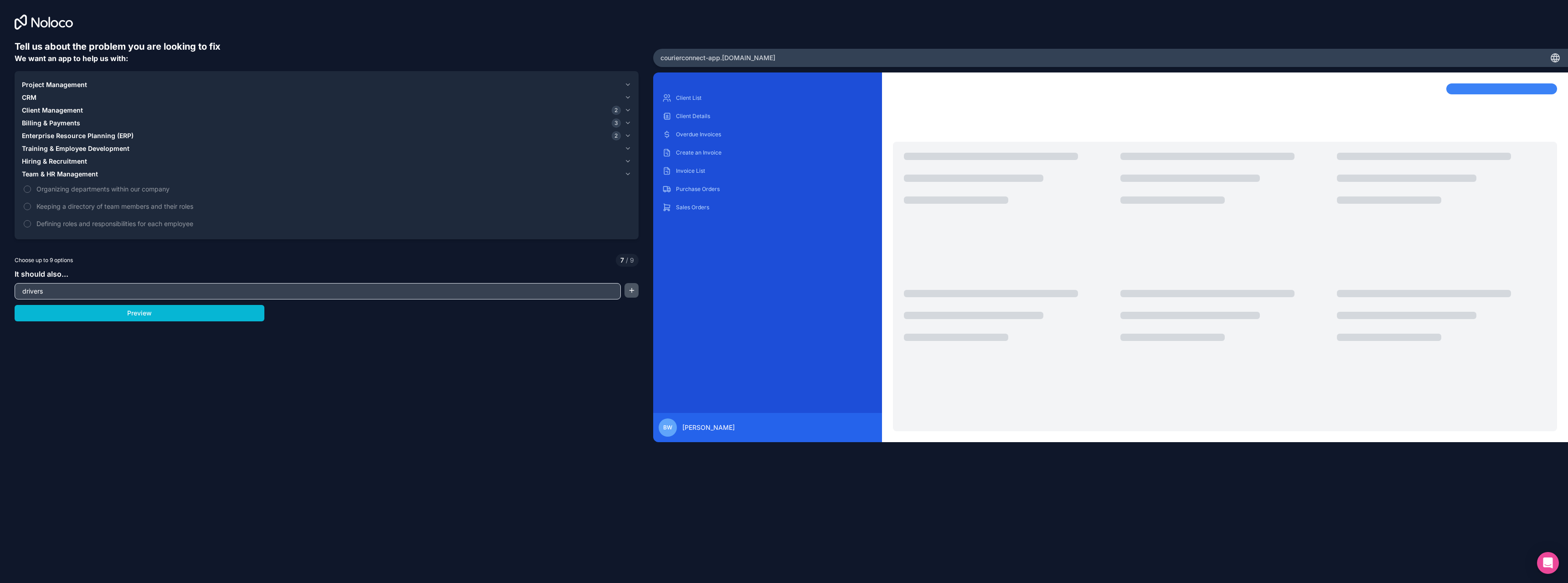
click at [632, 289] on button "button" at bounding box center [631, 290] width 14 height 15
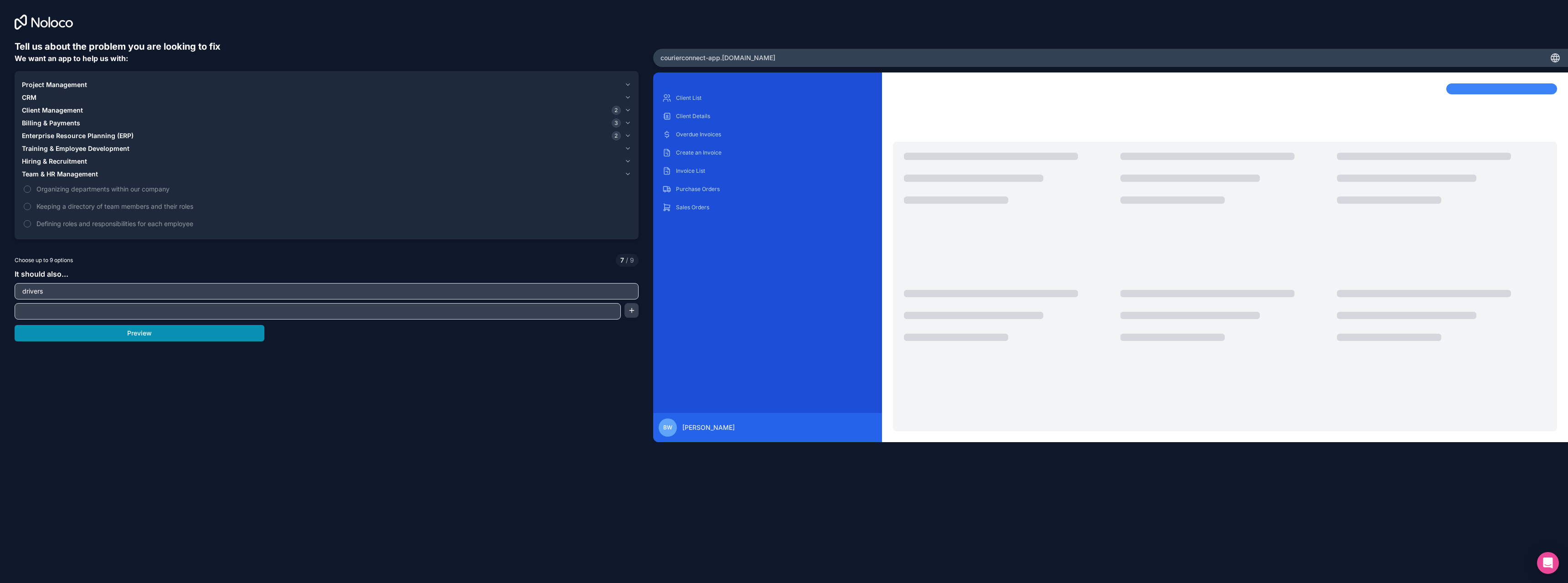
click at [184, 339] on button "Preview" at bounding box center [139, 333] width 250 height 17
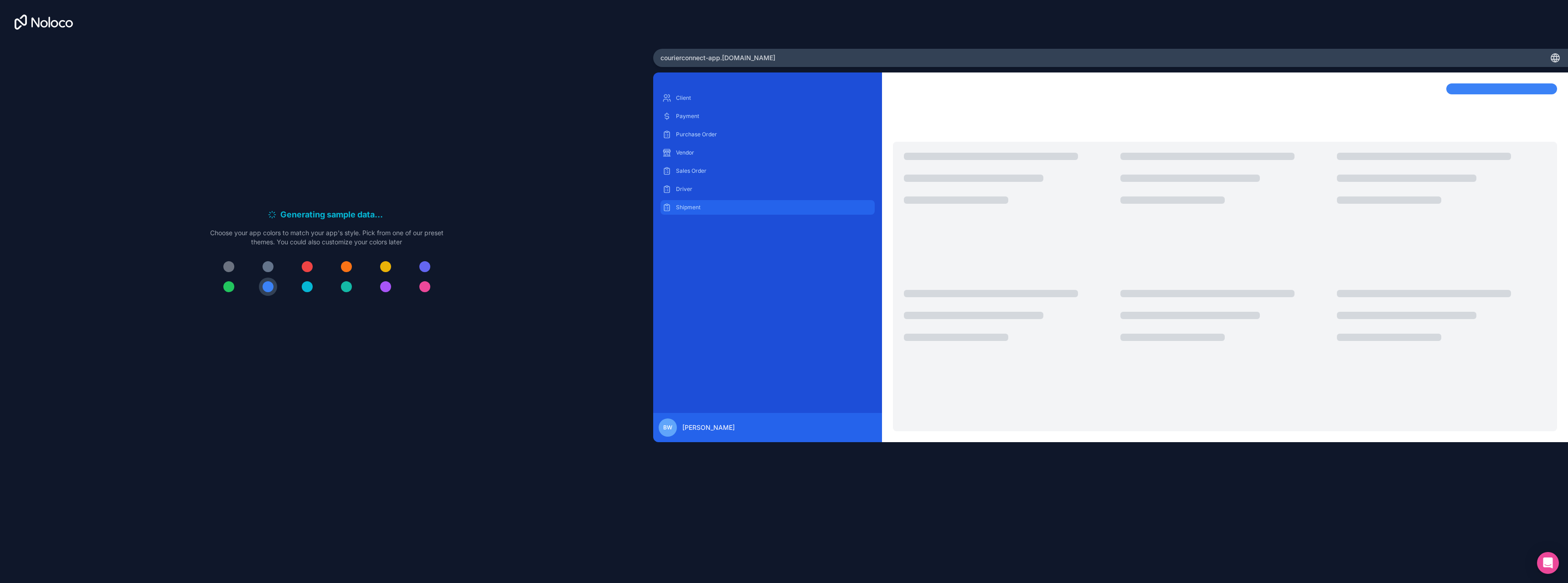
click at [684, 205] on p "Shipment" at bounding box center [774, 207] width 197 height 7
click at [690, 192] on p "Driver" at bounding box center [774, 189] width 197 height 7
click at [692, 181] on div "Client Payment Purchase Order Vendor Sales Order Driver Shipment" at bounding box center [767, 153] width 214 height 124
click at [693, 168] on p "Sales Order" at bounding box center [774, 170] width 197 height 7
click at [693, 154] on p "Vendor" at bounding box center [774, 152] width 197 height 7
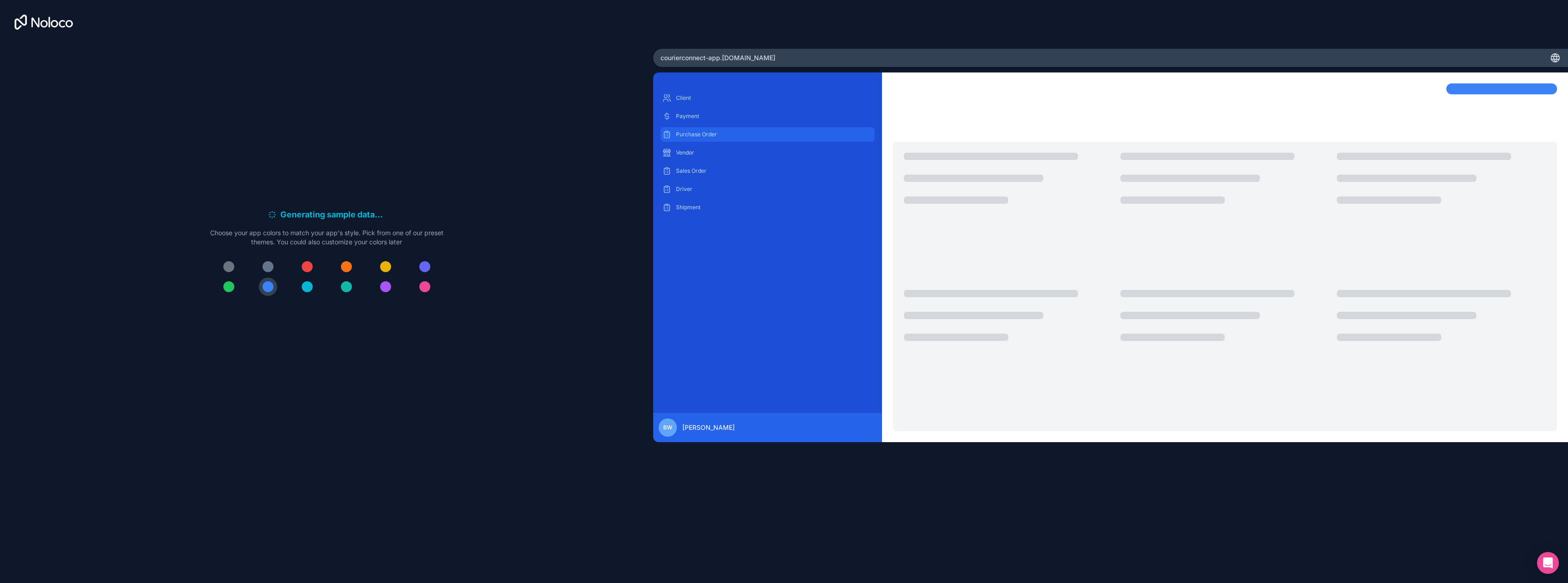
click at [697, 137] on p "Purchase Order" at bounding box center [774, 134] width 197 height 7
click at [698, 123] on div "Client Payment Purchase Order Vendor Sales Order Driver Shipment" at bounding box center [767, 153] width 214 height 124
click at [700, 114] on p "Payment" at bounding box center [774, 116] width 197 height 7
click at [706, 104] on div "Client" at bounding box center [767, 98] width 214 height 15
